Goal: Information Seeking & Learning: Learn about a topic

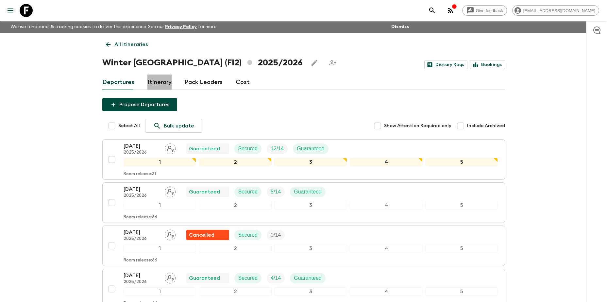
click at [167, 84] on link "Itinerary" at bounding box center [159, 82] width 24 height 16
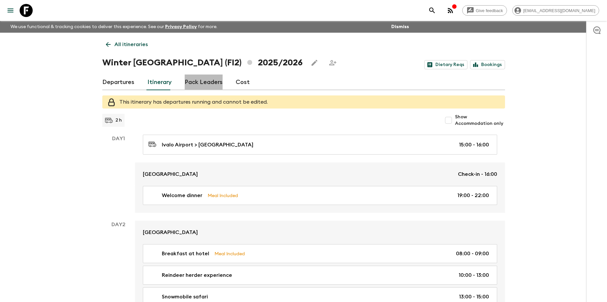
click at [203, 80] on link "Pack Leaders" at bounding box center [204, 82] width 38 height 16
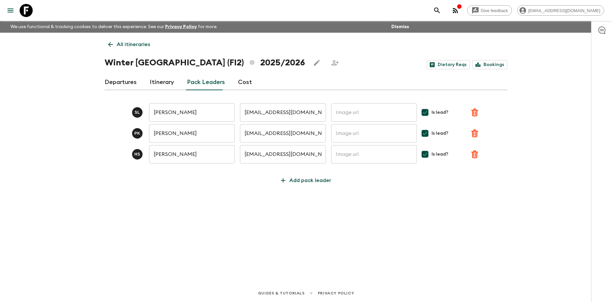
click at [242, 82] on link "Cost" at bounding box center [245, 82] width 14 height 16
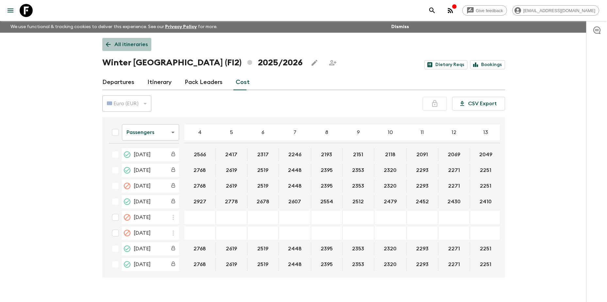
click at [121, 42] on p "All itineraries" at bounding box center [130, 45] width 33 height 8
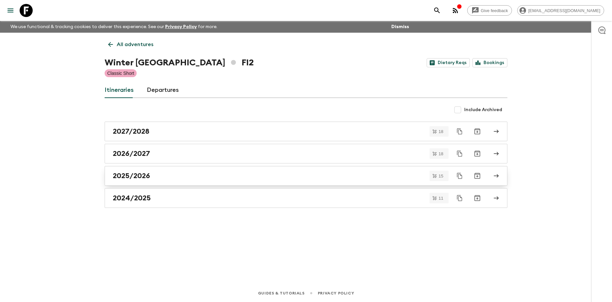
click at [148, 177] on h2 "2025/2026" at bounding box center [131, 175] width 37 height 8
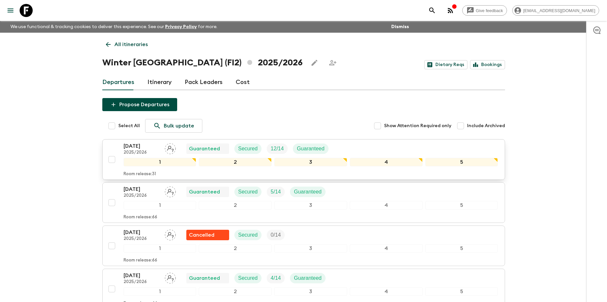
click at [144, 152] on p "2025/2026" at bounding box center [141, 152] width 36 height 5
